Goal: Navigation & Orientation: Find specific page/section

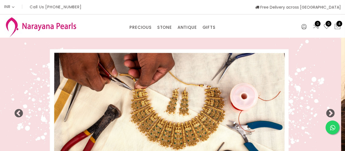
select select "INR"
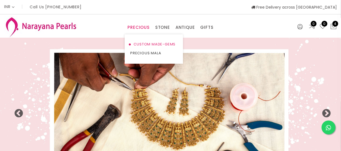
click at [145, 42] on link "CUSTOM MADE-GEMS" at bounding box center [153, 44] width 47 height 9
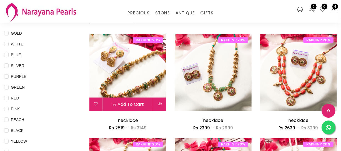
scroll to position [76, 0]
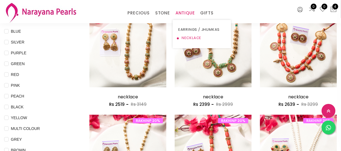
click at [184, 34] on link "NECKLACE" at bounding box center [201, 38] width 47 height 8
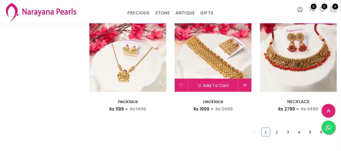
scroll to position [707, 0]
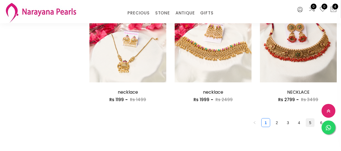
click at [308, 123] on link "5" at bounding box center [310, 123] width 8 height 8
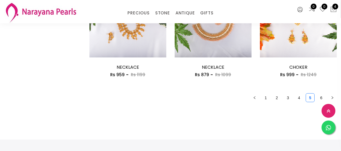
scroll to position [732, 0]
click at [298, 94] on link "4" at bounding box center [299, 98] width 8 height 8
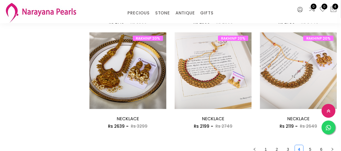
scroll to position [783, 0]
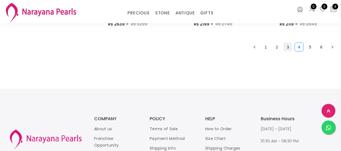
click at [287, 46] on link "3" at bounding box center [288, 47] width 8 height 8
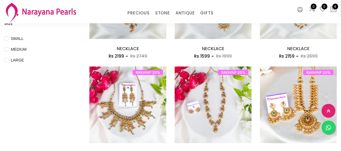
scroll to position [177, 0]
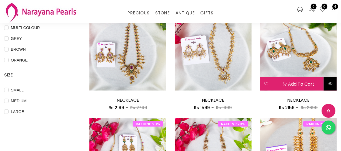
click at [332, 79] on button at bounding box center [330, 84] width 13 height 13
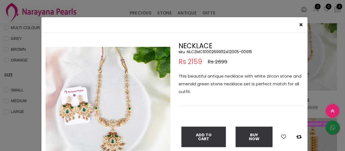
click at [215, 53] on h5 "sku : NLCZMC10002699112412005-00915" at bounding box center [241, 51] width 125 height 5
copy h5 "NLCZMC10002699112412005"
click at [29, 74] on div "× Close Double (click / press) on the image to zoom (in / out). NECKLACE sku : …" at bounding box center [172, 75] width 345 height 151
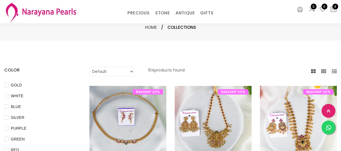
select select "INR"
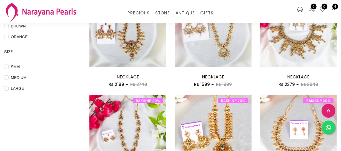
scroll to position [177, 0]
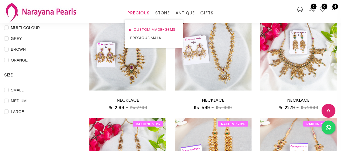
click at [141, 26] on link "CUSTOM MADE-GEMS" at bounding box center [153, 30] width 47 height 8
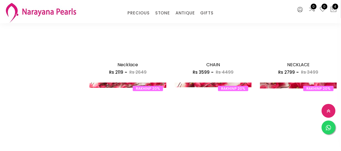
scroll to position [530, 0]
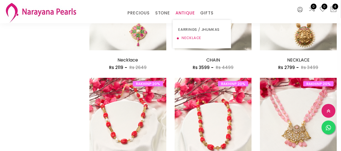
click at [190, 39] on link "NECKLACE" at bounding box center [201, 38] width 47 height 8
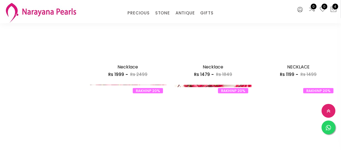
scroll to position [429, 0]
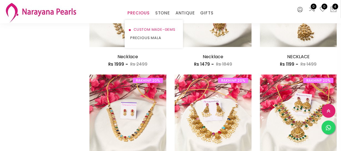
click at [143, 30] on link "CUSTOM MADE-GEMS" at bounding box center [153, 30] width 47 height 8
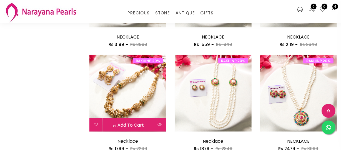
scroll to position [353, 0]
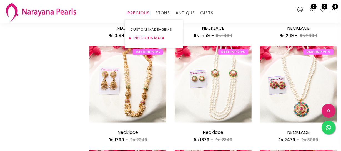
click at [148, 37] on link "PRECIOUS MALA" at bounding box center [153, 38] width 47 height 8
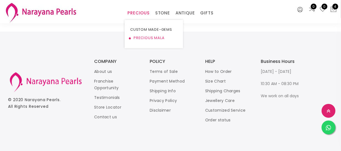
scroll to position [306, 0]
click at [149, 32] on link "CUSTOM MADE-GEMS" at bounding box center [153, 30] width 47 height 8
click at [153, 29] on link "CUSTOM MADE-GEMS" at bounding box center [153, 30] width 47 height 8
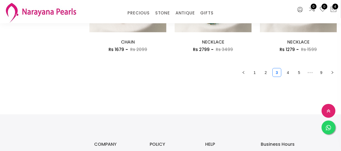
scroll to position [758, 0]
click at [262, 71] on link "2" at bounding box center [266, 72] width 8 height 8
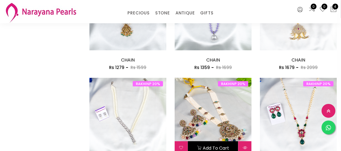
scroll to position [707, 0]
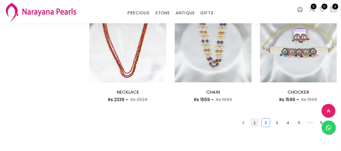
click at [257, 126] on link "1" at bounding box center [255, 123] width 8 height 8
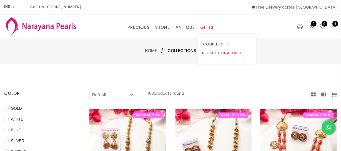
click at [211, 53] on link "TRADITIONAL GIFTS" at bounding box center [226, 53] width 47 height 9
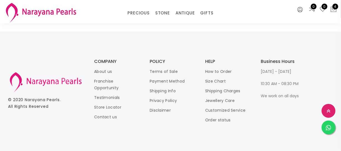
scroll to position [758, 0]
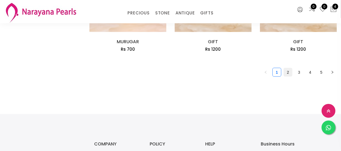
click at [287, 73] on link "2" at bounding box center [288, 72] width 8 height 8
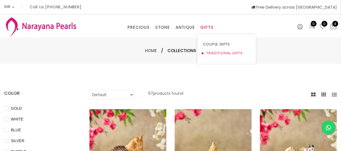
click at [217, 49] on link "TRADITIONAL GIFTS" at bounding box center [226, 53] width 47 height 9
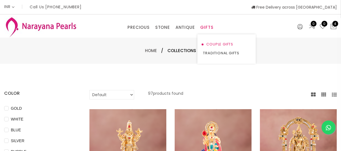
click at [211, 42] on link "COUPLE GIFTS" at bounding box center [226, 44] width 47 height 9
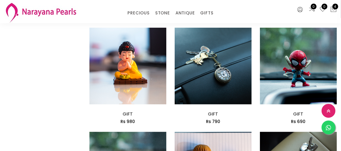
scroll to position [783, 0]
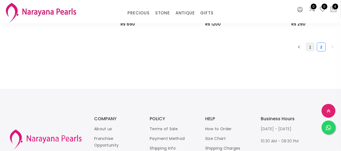
click at [311, 47] on link "1" at bounding box center [310, 47] width 8 height 8
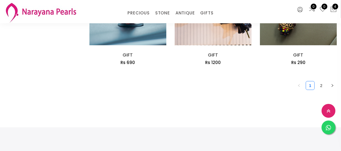
scroll to position [707, 0]
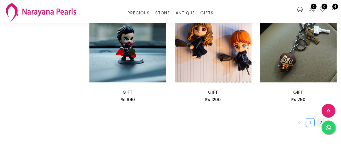
click at [320, 122] on link "2" at bounding box center [321, 123] width 8 height 8
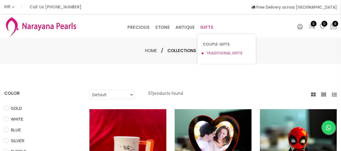
click at [214, 53] on link "TRADITIONAL GIFTS" at bounding box center [226, 53] width 47 height 9
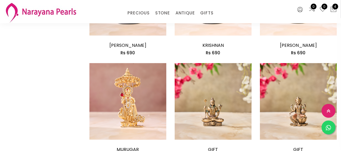
scroll to position [758, 0]
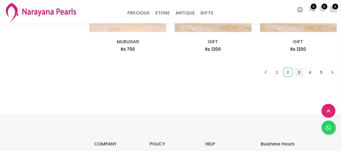
click at [303, 74] on link "3" at bounding box center [299, 72] width 8 height 8
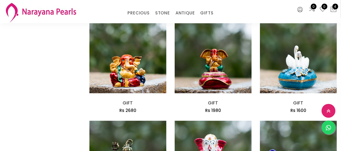
scroll to position [707, 0]
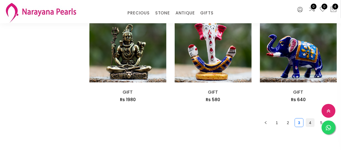
click at [309, 121] on link "4" at bounding box center [310, 123] width 8 height 8
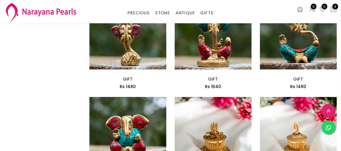
scroll to position [429, 0]
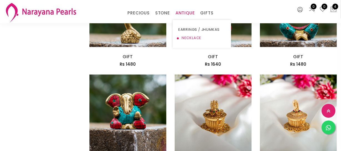
click at [189, 38] on link "NECKLACE" at bounding box center [201, 38] width 47 height 8
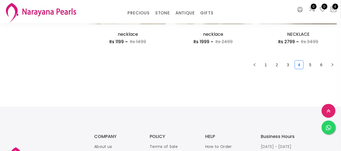
scroll to position [758, 0]
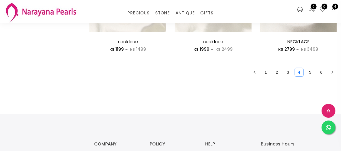
click at [272, 69] on ul "1 2 3 4 5 6" at bounding box center [213, 72] width 248 height 9
click at [276, 73] on link "2" at bounding box center [277, 72] width 8 height 8
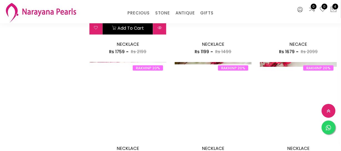
scroll to position [379, 0]
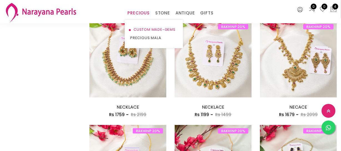
click at [145, 29] on link "CUSTOM MADE-GEMS" at bounding box center [153, 30] width 47 height 8
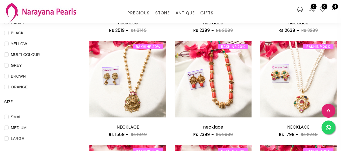
scroll to position [151, 0]
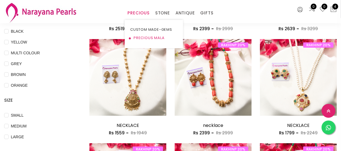
click at [154, 36] on link "PRECIOUS MALA" at bounding box center [153, 38] width 47 height 8
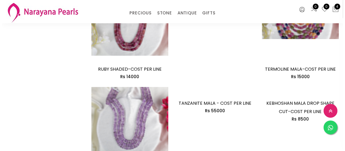
scroll to position [353, 0]
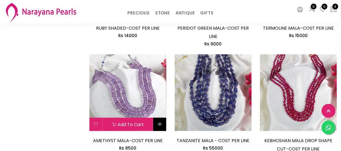
click at [161, 125] on icon at bounding box center [160, 124] width 4 height 4
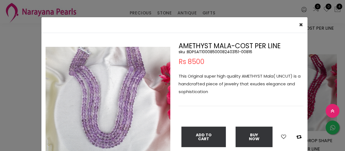
scroll to position [25, 0]
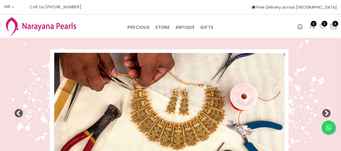
select select "INR"
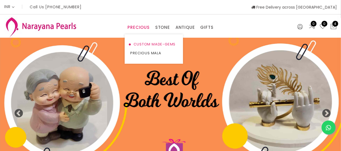
click at [154, 41] on link "CUSTOM MADE-GEMS" at bounding box center [153, 44] width 47 height 9
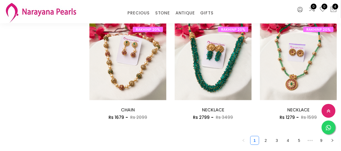
scroll to position [758, 0]
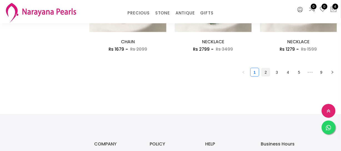
click at [269, 71] on link "2" at bounding box center [266, 72] width 8 height 8
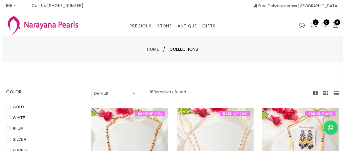
scroll to position [76, 0]
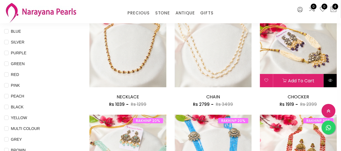
click at [332, 78] on icon at bounding box center [330, 80] width 4 height 4
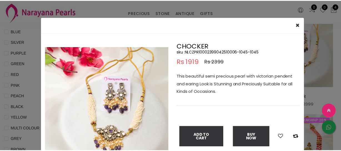
scroll to position [50, 0]
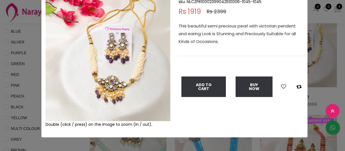
click at [28, 54] on div "× Close Double (click / press) on the image to zoom (in / out). CHOCKER sku : N…" at bounding box center [172, 75] width 345 height 151
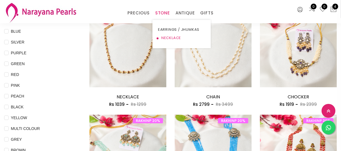
click at [168, 37] on link "NECKLACE" at bounding box center [181, 38] width 47 height 8
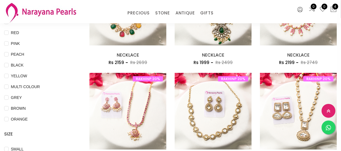
scroll to position [151, 0]
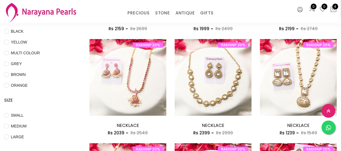
click at [63, 95] on div "COLOR GOLD WHITE BLUE SILVER PURPLE GREEN RED PINK PEACH BLACK YELLOW MULTI COL…" at bounding box center [38, 28] width 69 height 225
click at [70, 111] on div "SIZE SMALL MEDIUM LARGE" at bounding box center [38, 118] width 69 height 43
click at [69, 96] on div "COLOR GOLD WHITE BLUE SILVER PURPLE GREEN RED PINK PEACH BLACK YELLOW MULTI COL…" at bounding box center [38, 28] width 69 height 225
click at [51, 94] on div "COLOR GOLD WHITE BLUE SILVER PURPLE GREEN RED PINK PEACH BLACK YELLOW MULTI COL…" at bounding box center [38, 28] width 69 height 225
